Goal: Information Seeking & Learning: Find specific page/section

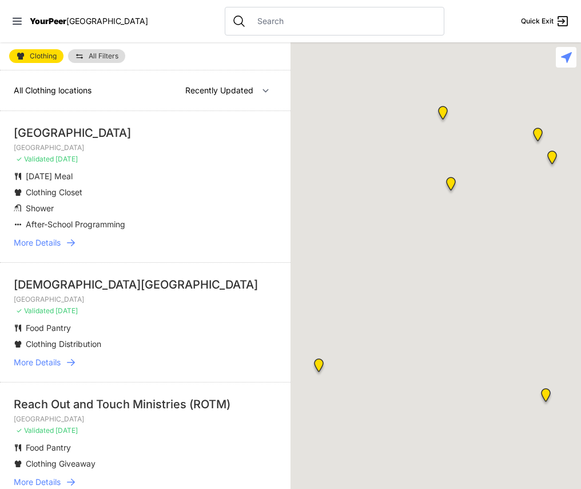
select select "recentlyUpdated"
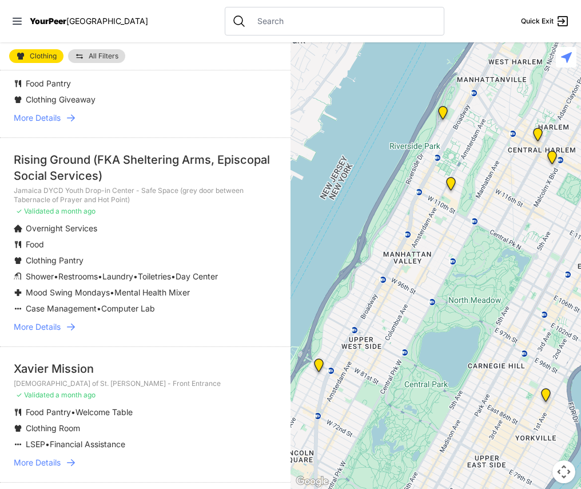
scroll to position [401, 0]
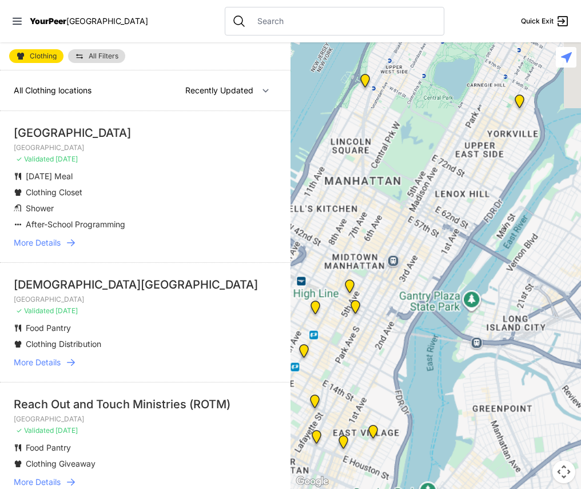
select select "nearby"
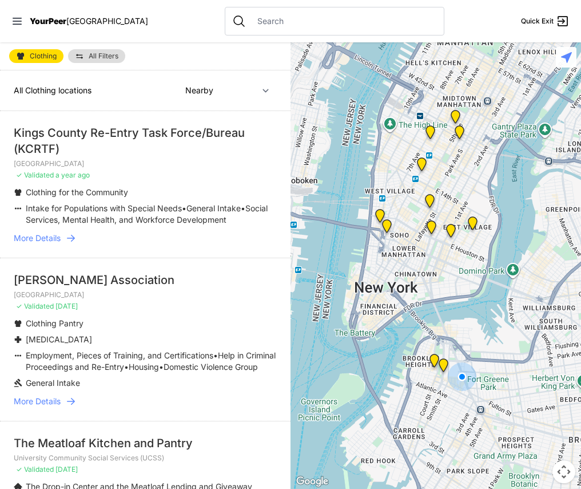
drag, startPoint x: 430, startPoint y: 287, endPoint x: 508, endPoint y: 343, distance: 95.6
click at [508, 343] on div at bounding box center [436, 265] width 291 height 446
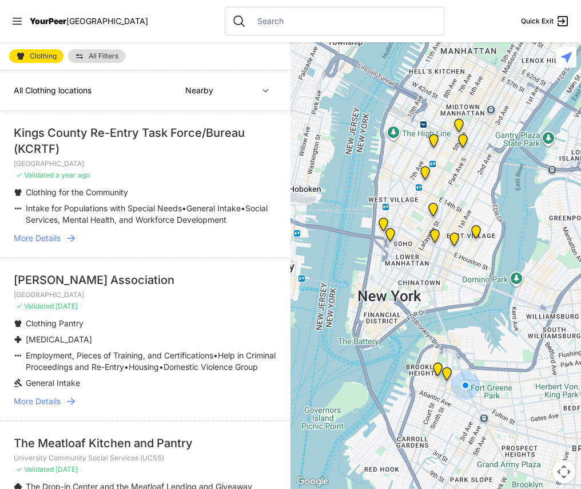
click at [437, 365] on img "Brooklyn" at bounding box center [438, 371] width 14 height 18
click at [446, 370] on img "Brooklyn" at bounding box center [447, 376] width 14 height 18
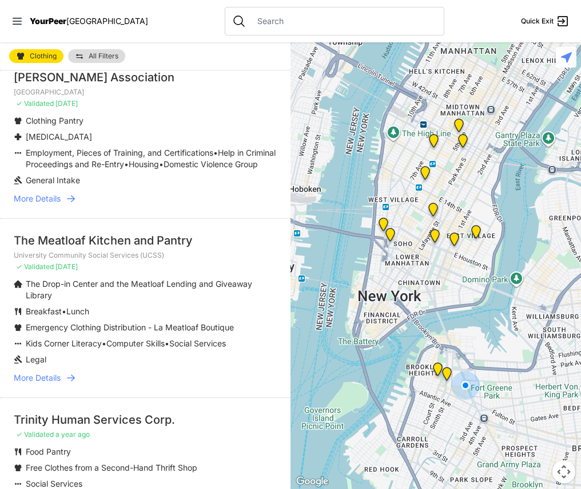
scroll to position [229, 0]
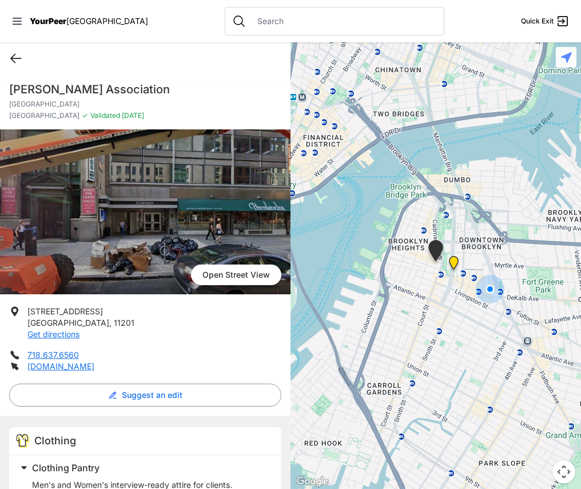
click at [9, 57] on icon at bounding box center [16, 59] width 14 height 14
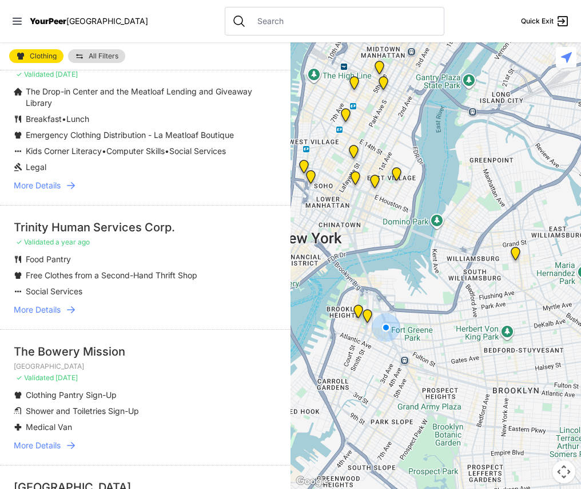
scroll to position [458, 0]
